Goal: Information Seeking & Learning: Compare options

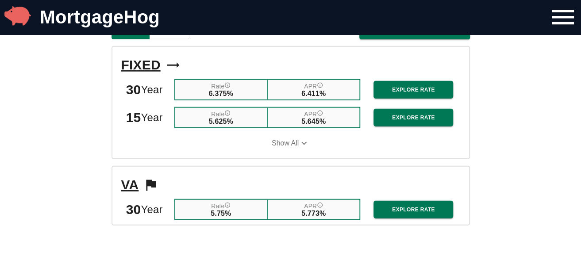
scroll to position [964, 0]
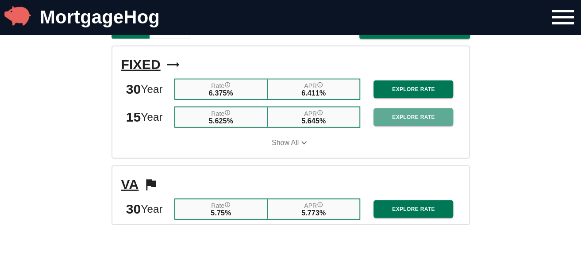
click at [412, 122] on span "Explore Rate" at bounding box center [414, 117] width 66 height 9
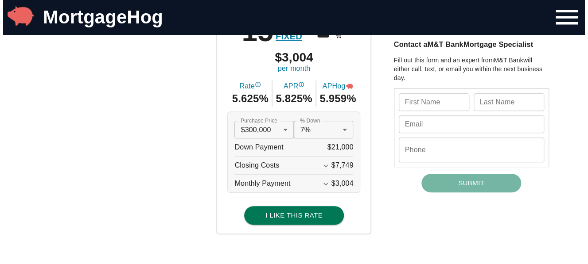
scroll to position [116, 0]
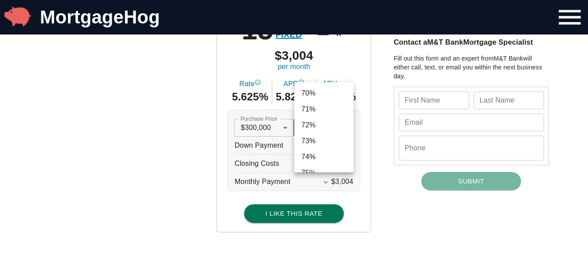
scroll to position [1141, 0]
click at [312, 128] on li "75%" at bounding box center [323, 132] width 59 height 16
type input "0.75"
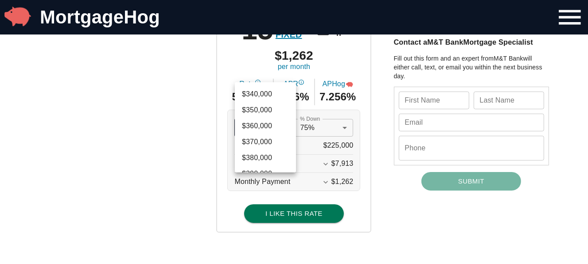
scroll to position [996, 0]
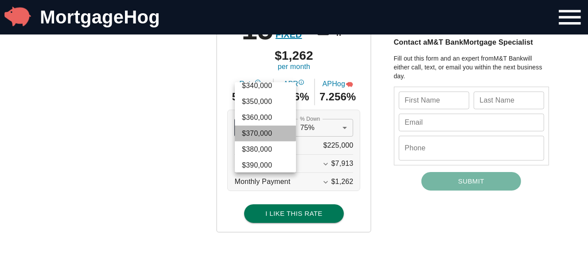
click at [264, 131] on li "$370,000" at bounding box center [265, 134] width 61 height 16
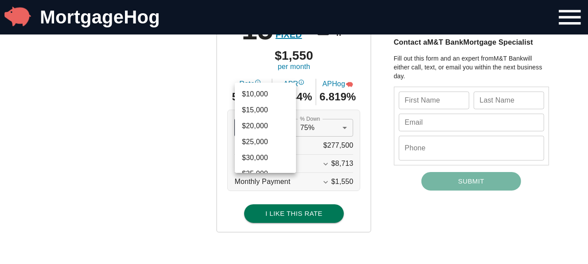
scroll to position [1002, 0]
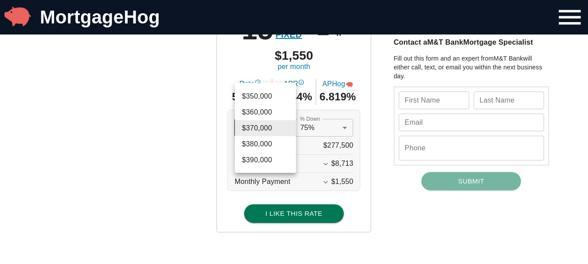
click at [258, 143] on li "$380,000" at bounding box center [265, 144] width 61 height 16
type input "380000"
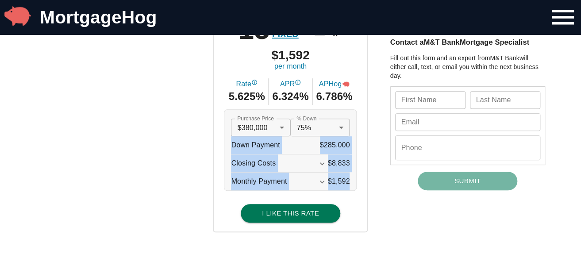
drag, startPoint x: 374, startPoint y: 182, endPoint x: 344, endPoint y: 125, distance: 64.0
click at [344, 125] on div "15 YEAR FIXED $1,592 per month Rate 5.625% APR 6.324% APHog 6.786% Purchase Pri…" at bounding box center [290, 110] width 531 height 245
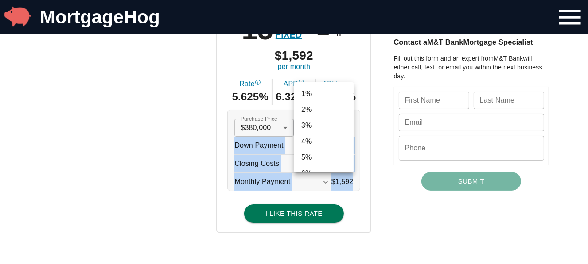
click at [344, 125] on li "75%" at bounding box center [323, 128] width 59 height 16
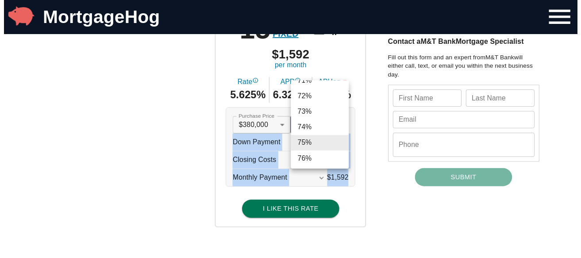
scroll to position [1110, 0]
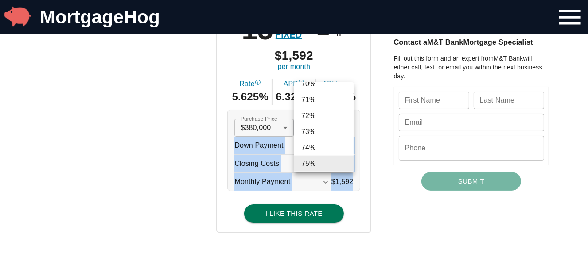
click at [321, 130] on li "73%" at bounding box center [323, 132] width 59 height 16
type input "0.73"
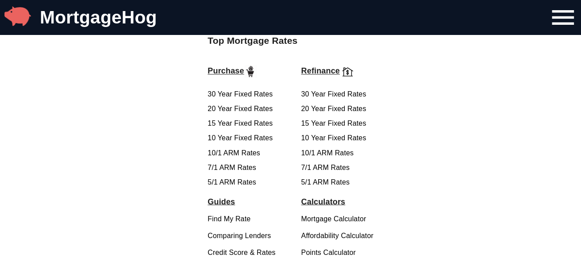
scroll to position [616, 0]
click at [263, 141] on link "10 Year Fixed Rates" at bounding box center [240, 138] width 65 height 8
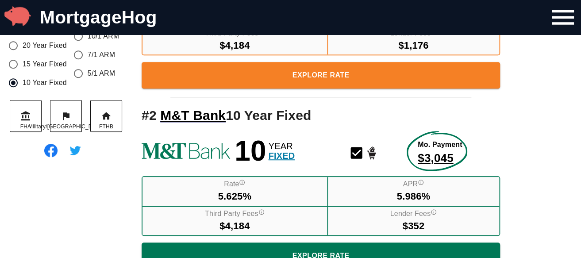
scroll to position [198, 0]
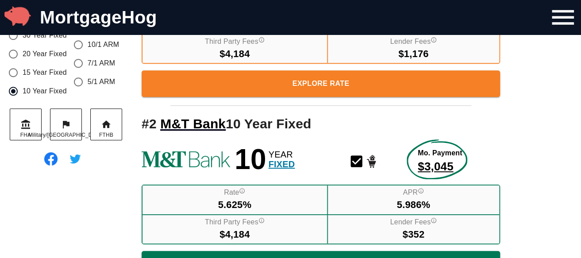
click at [350, 130] on h2 "# 2 M&T Bank 10 Year Fixed" at bounding box center [321, 124] width 359 height 19
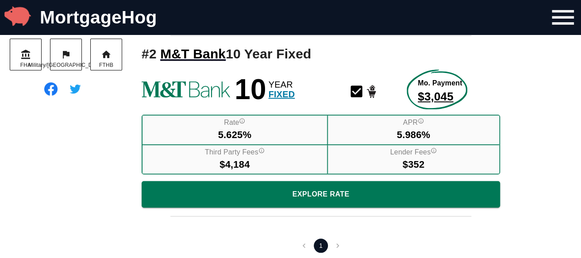
scroll to position [309, 0]
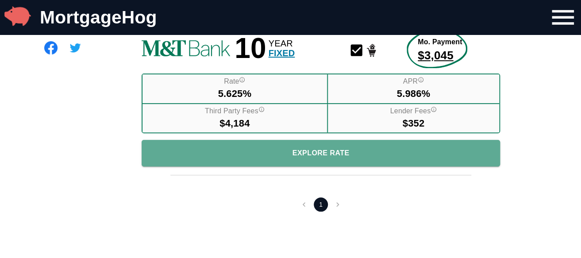
click at [323, 149] on span "Explore Rate" at bounding box center [321, 153] width 344 height 12
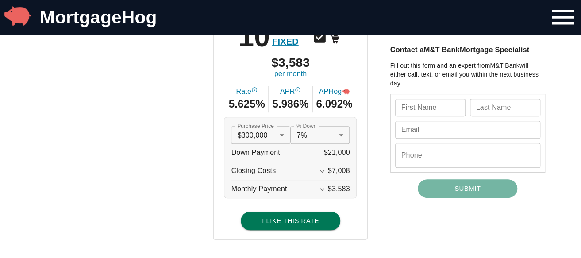
scroll to position [112, 0]
